Goal: Transaction & Acquisition: Book appointment/travel/reservation

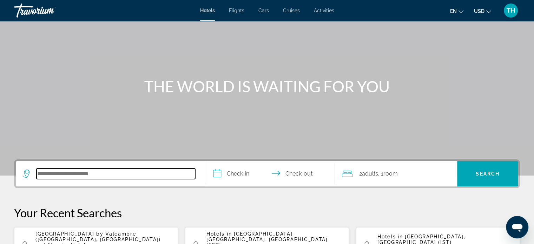
click at [64, 175] on input "Search hotel destination" at bounding box center [115, 173] width 159 height 11
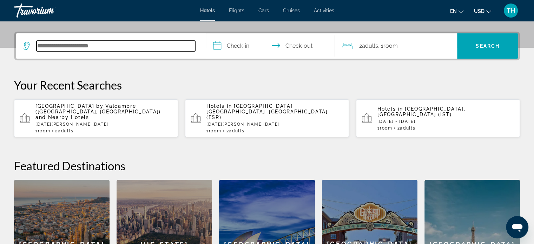
scroll to position [171, 0]
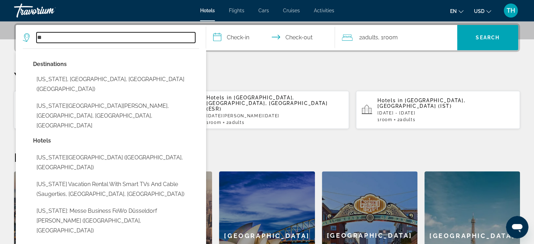
type input "*"
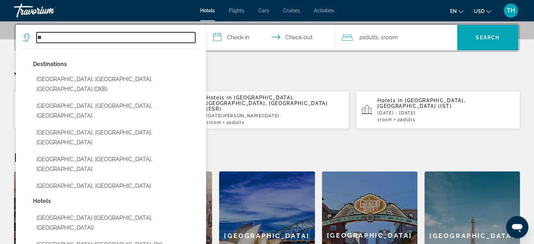
type input "*"
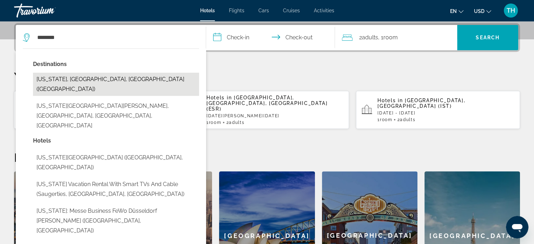
click at [88, 78] on button "[US_STATE], [GEOGRAPHIC_DATA], [GEOGRAPHIC_DATA] ([GEOGRAPHIC_DATA])" at bounding box center [116, 84] width 166 height 23
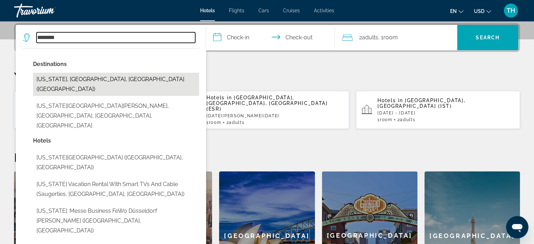
type input "**********"
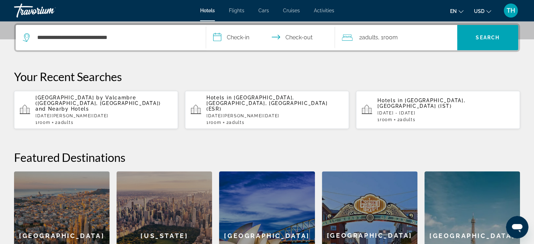
click at [215, 38] on input "**********" at bounding box center [272, 38] width 132 height 27
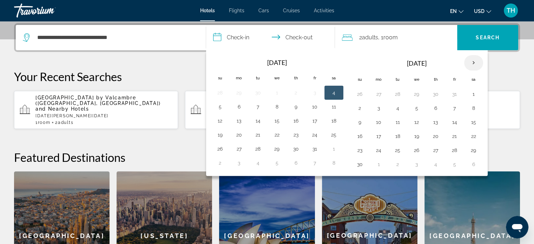
click at [470, 61] on th "Next month" at bounding box center [473, 62] width 19 height 15
click at [376, 148] on button "29" at bounding box center [378, 150] width 11 height 10
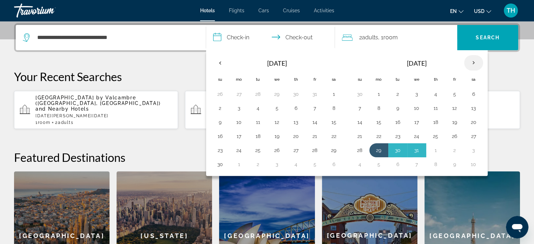
click at [471, 60] on th "Next month" at bounding box center [473, 62] width 19 height 15
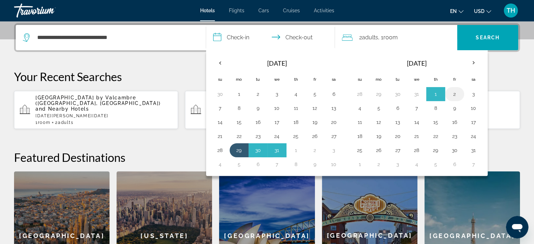
click at [450, 91] on button "2" at bounding box center [454, 94] width 11 height 10
type input "**********"
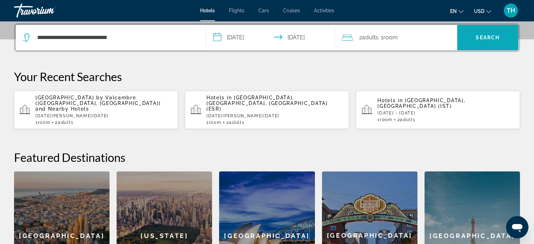
click at [476, 36] on span "Search" at bounding box center [488, 38] width 24 height 6
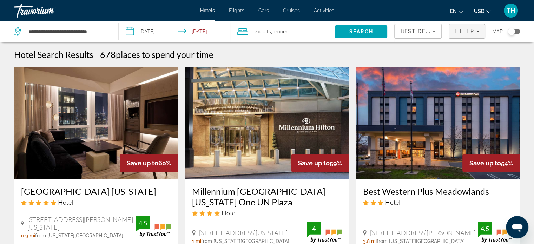
click at [475, 31] on div "Filter" at bounding box center [466, 31] width 25 height 6
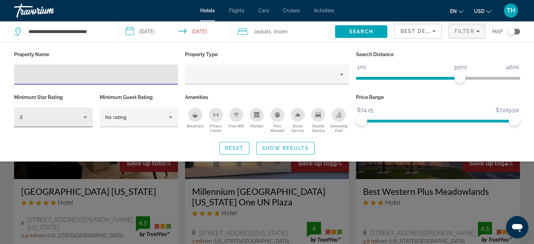
click at [84, 117] on icon "Hotel Filters" at bounding box center [86, 118] width 4 height 2
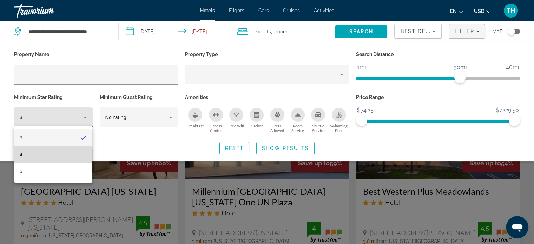
click at [29, 155] on mat-option "4" at bounding box center [53, 154] width 78 height 17
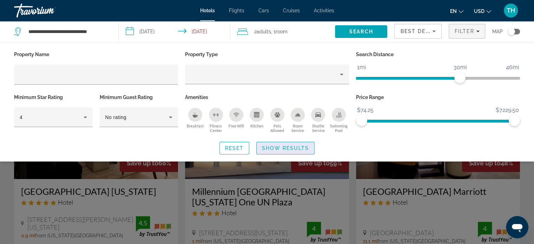
click at [272, 148] on span "Show Results" at bounding box center [285, 148] width 47 height 6
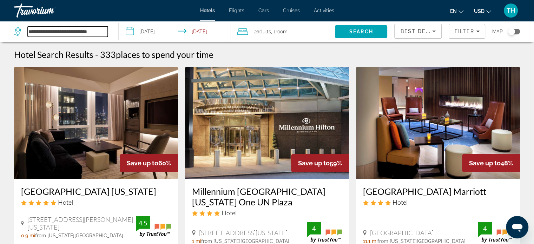
drag, startPoint x: 107, startPoint y: 31, endPoint x: 26, endPoint y: 29, distance: 80.4
click at [26, 29] on div "**********" at bounding box center [61, 31] width 94 height 11
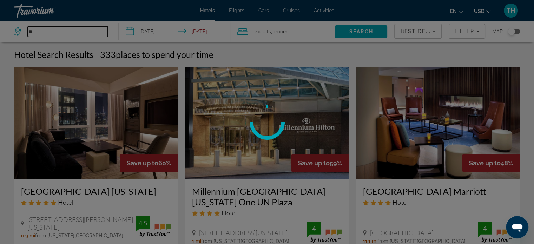
type input "*"
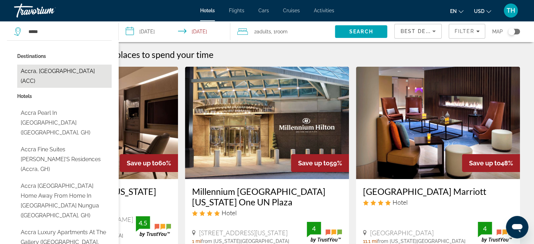
click at [55, 68] on button "Accra, [GEOGRAPHIC_DATA] (ACC)" at bounding box center [64, 76] width 94 height 23
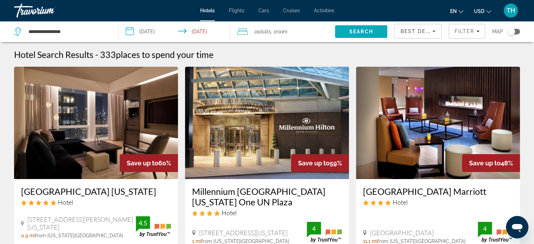
click at [360, 32] on span "Search" at bounding box center [361, 32] width 24 height 6
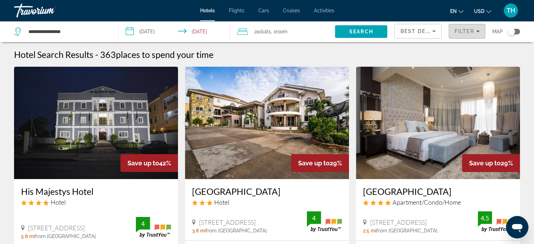
click at [478, 31] on icon "Filters" at bounding box center [478, 32] width 4 height 2
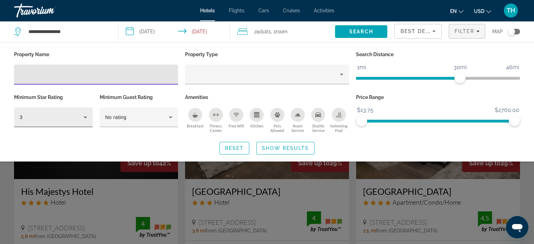
click at [84, 118] on icon "Hotel Filters" at bounding box center [85, 117] width 8 height 8
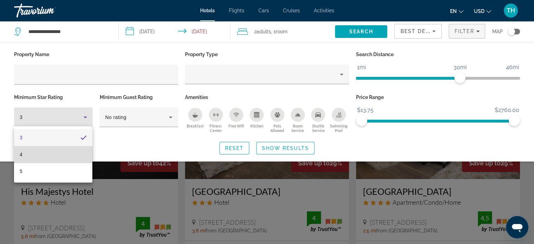
click at [25, 155] on mat-option "4" at bounding box center [53, 154] width 78 height 17
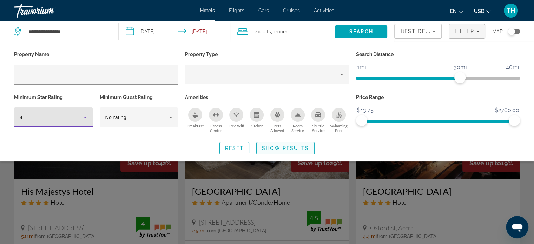
click at [273, 145] on span "Show Results" at bounding box center [285, 148] width 47 height 6
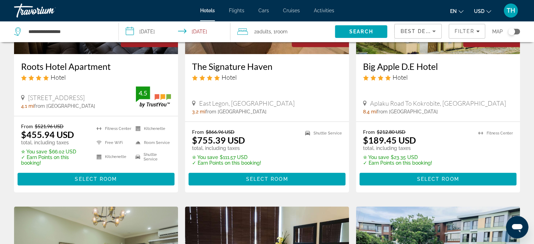
scroll to position [301, 0]
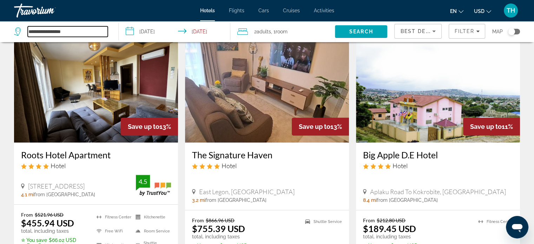
drag, startPoint x: 81, startPoint y: 31, endPoint x: 6, endPoint y: 31, distance: 75.5
click at [7, 30] on app-destination-search "**********" at bounding box center [59, 31] width 119 height 21
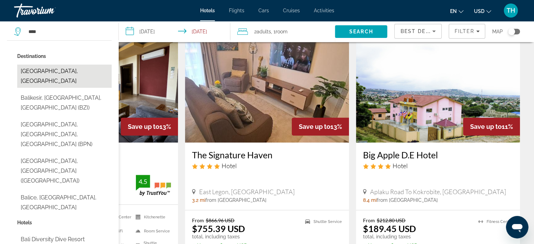
click at [45, 70] on button "[GEOGRAPHIC_DATA], [GEOGRAPHIC_DATA]" at bounding box center [64, 76] width 94 height 23
type input "**********"
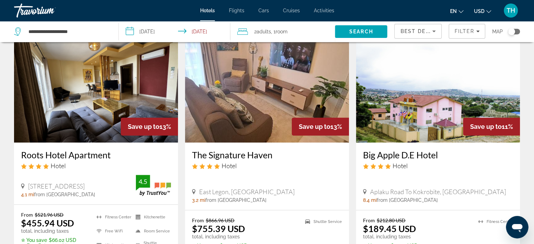
click at [129, 32] on input "**********" at bounding box center [176, 32] width 114 height 23
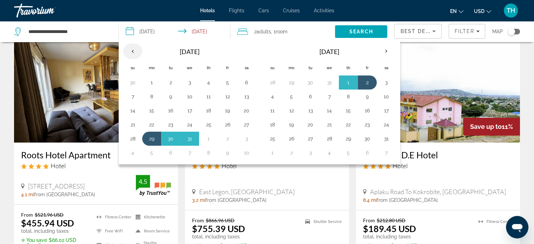
click at [132, 50] on th "Previous month" at bounding box center [132, 51] width 19 height 15
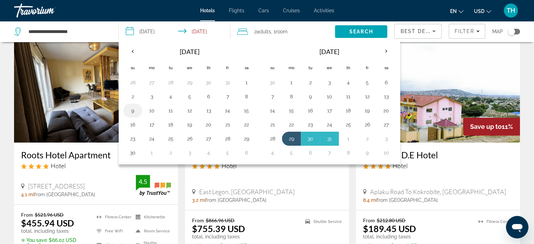
click at [132, 111] on button "9" at bounding box center [132, 111] width 11 height 10
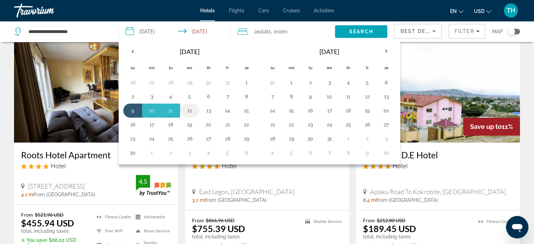
click at [188, 111] on button "12" at bounding box center [189, 111] width 11 height 10
type input "**********"
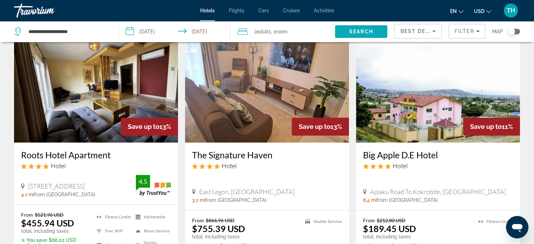
click at [355, 32] on span "Search" at bounding box center [361, 32] width 24 height 6
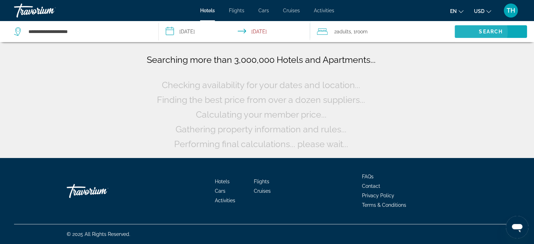
scroll to position [0, 0]
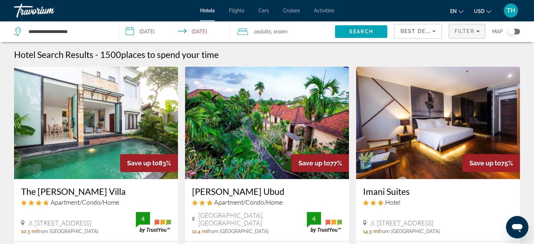
click at [473, 31] on span "Filter" at bounding box center [464, 31] width 20 height 6
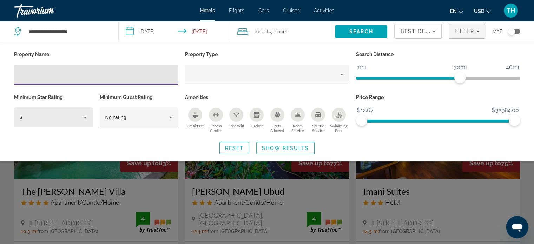
click at [86, 115] on icon "Hotel Filters" at bounding box center [85, 117] width 8 height 8
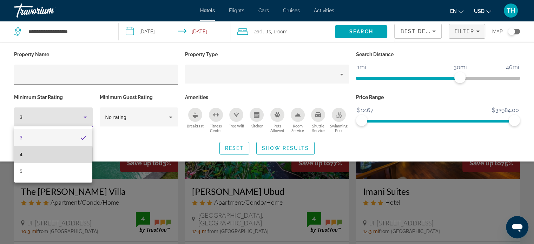
click at [24, 155] on mat-option "4" at bounding box center [53, 154] width 78 height 17
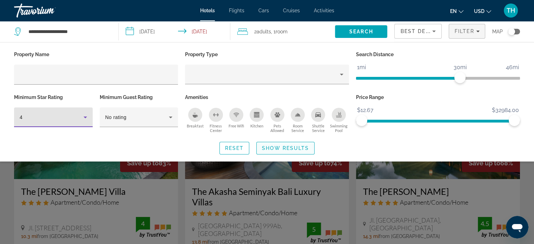
click at [274, 147] on span "Show Results" at bounding box center [285, 148] width 47 height 6
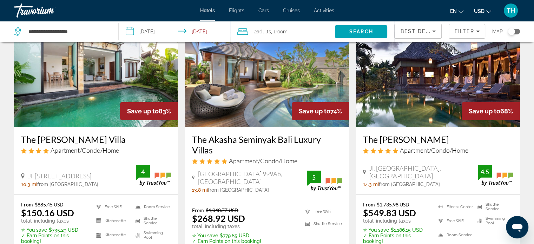
scroll to position [35, 0]
